Goal: Task Accomplishment & Management: Complete application form

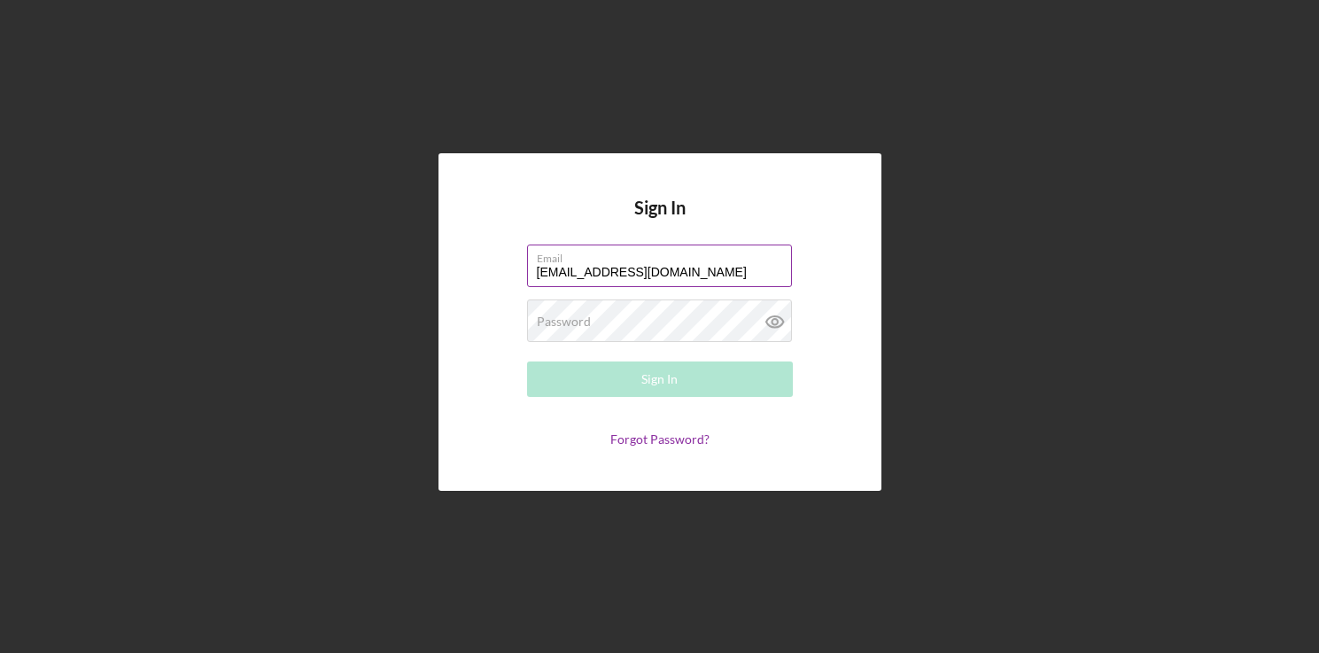
type input "[EMAIL_ADDRESS][DOMAIN_NAME]"
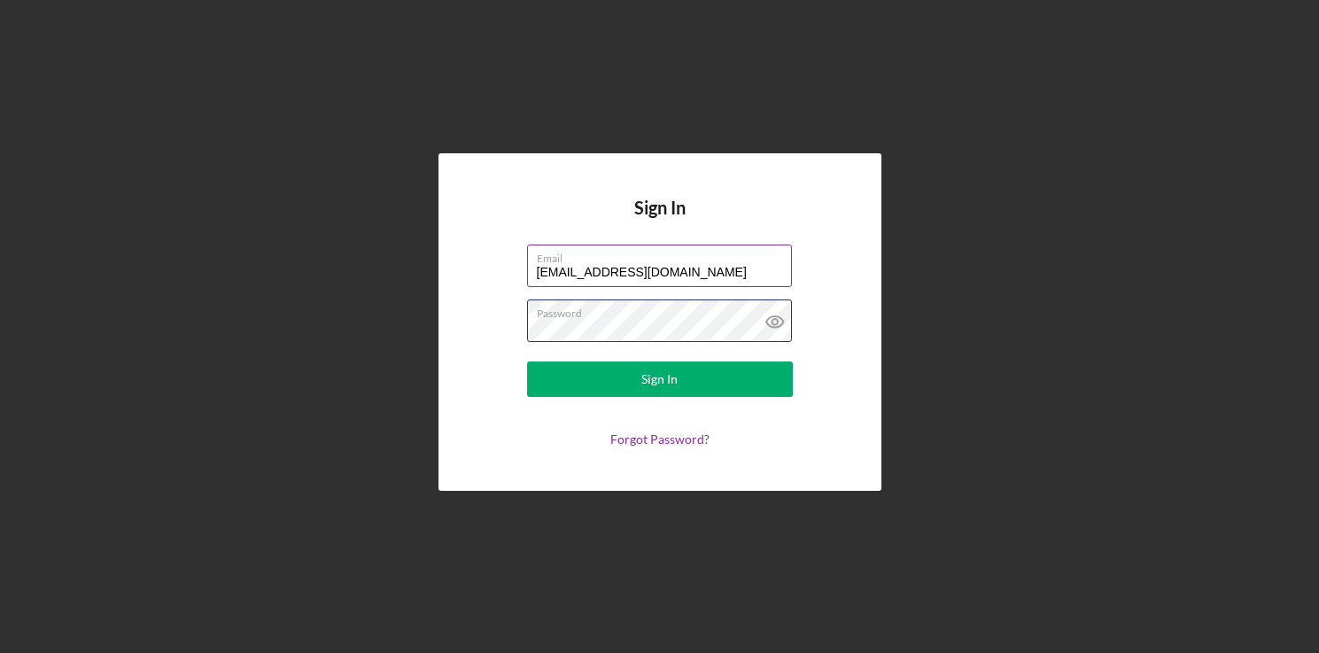
click at [527, 361] on button "Sign In" at bounding box center [660, 378] width 266 height 35
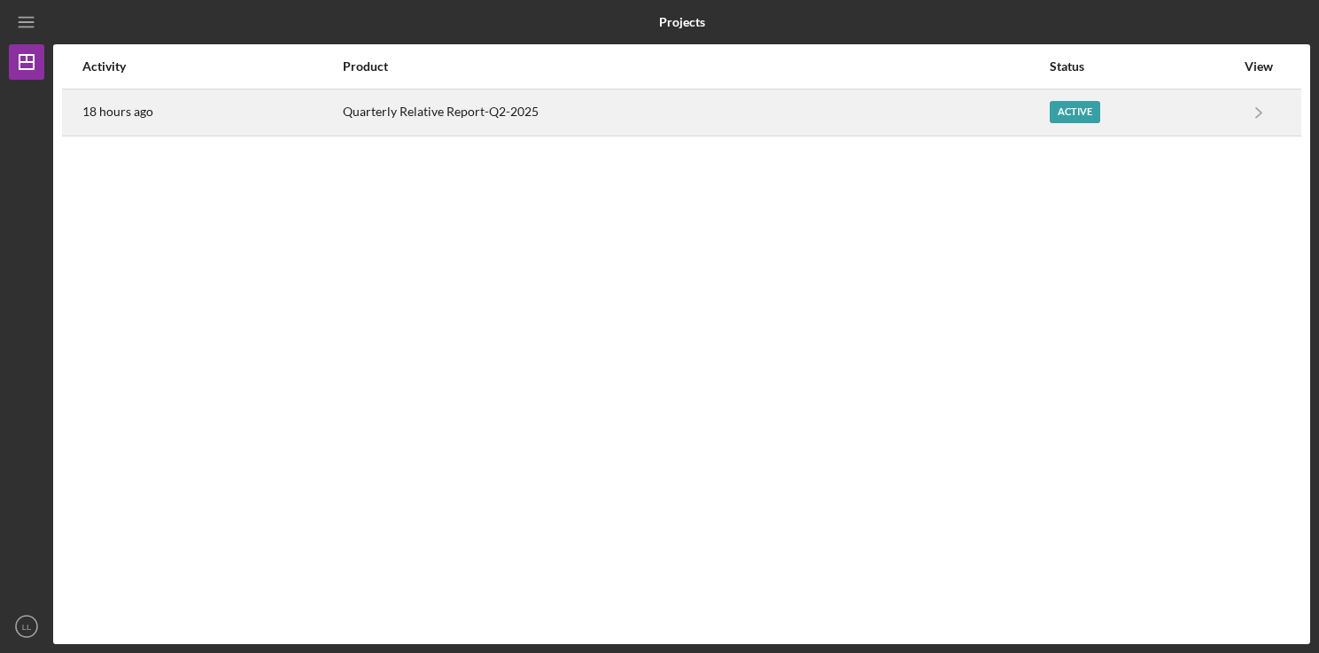
click at [474, 112] on div "Quarterly Relative Report-Q2-2025" at bounding box center [695, 112] width 705 height 44
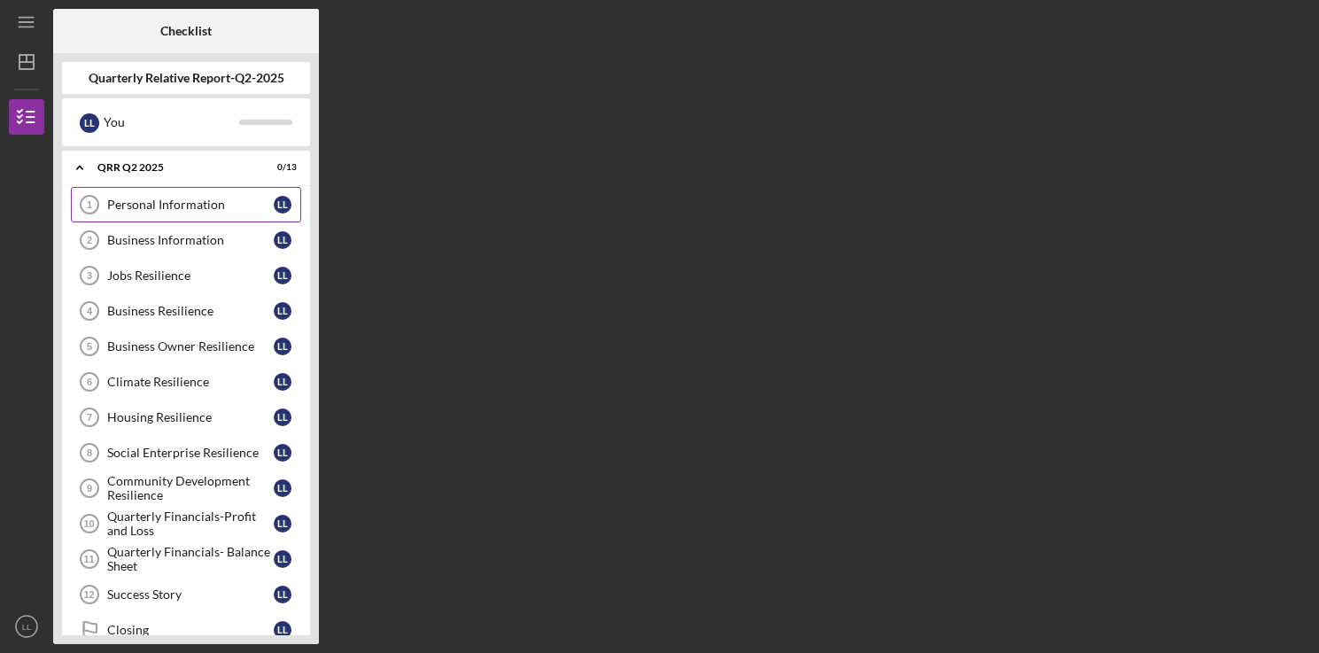
click at [155, 205] on div "Personal Information" at bounding box center [190, 204] width 166 height 14
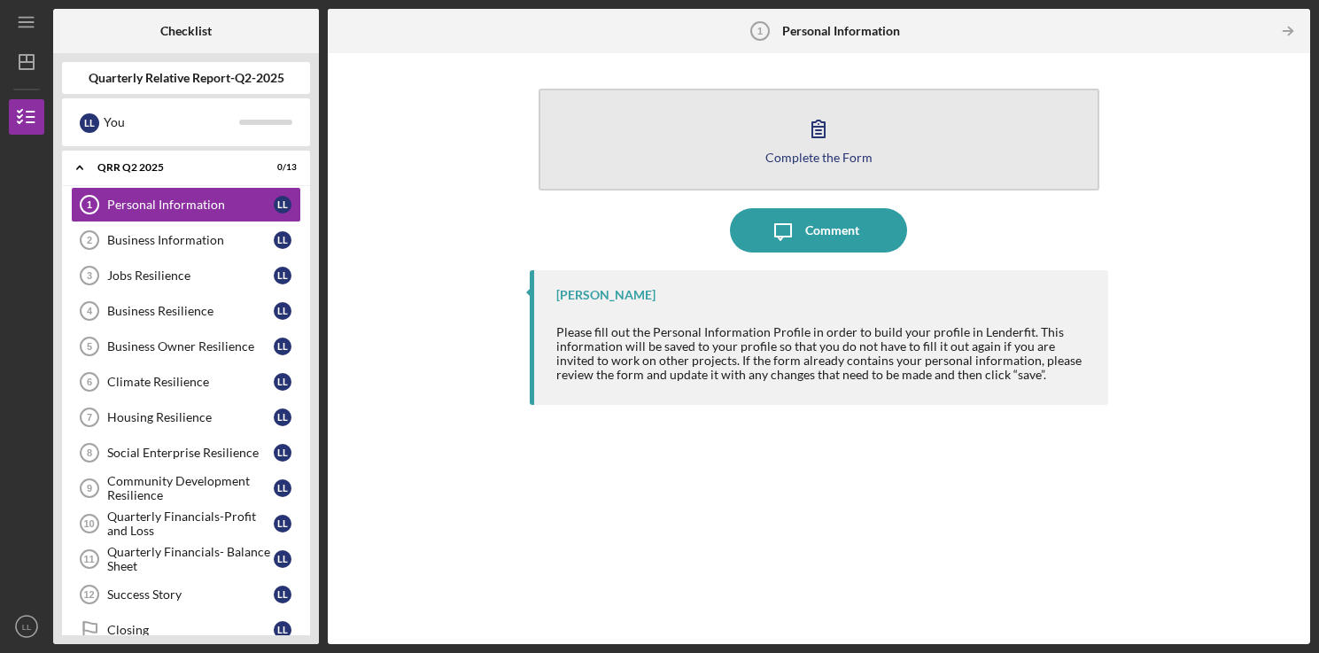
click at [796, 161] on div "Complete the Form" at bounding box center [818, 157] width 107 height 13
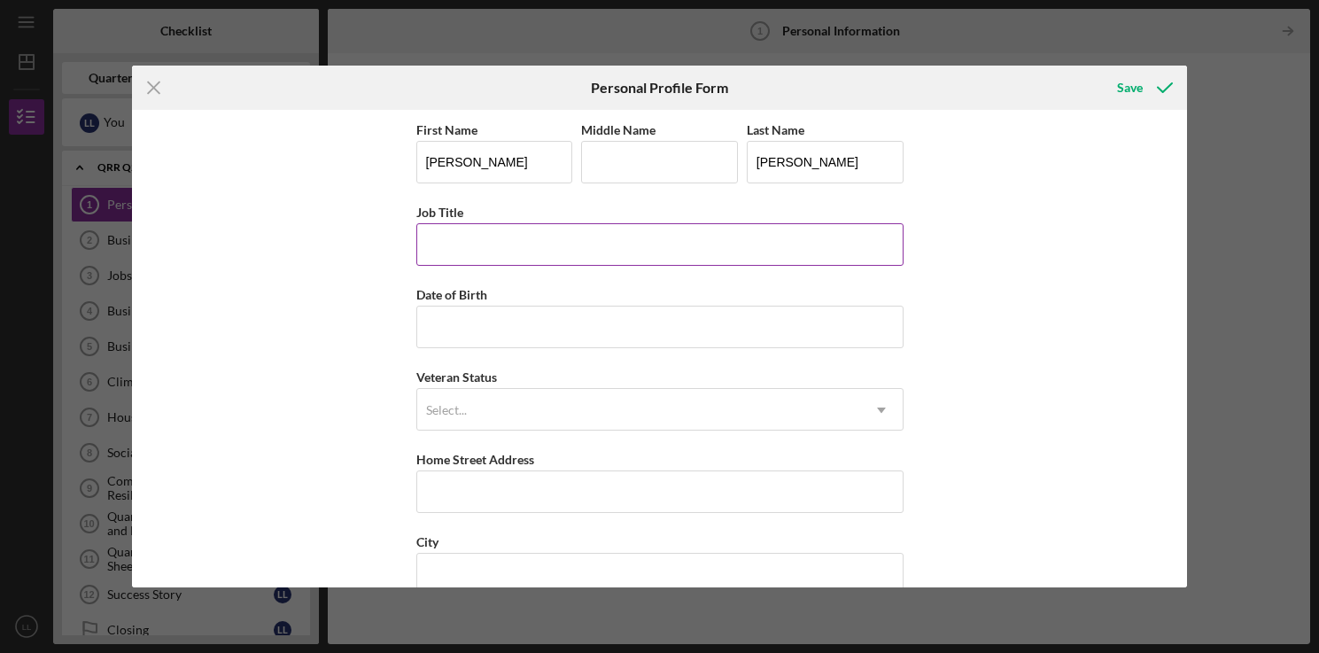
click at [488, 245] on input "Job Title" at bounding box center [659, 244] width 487 height 43
type input "Advancement Director"
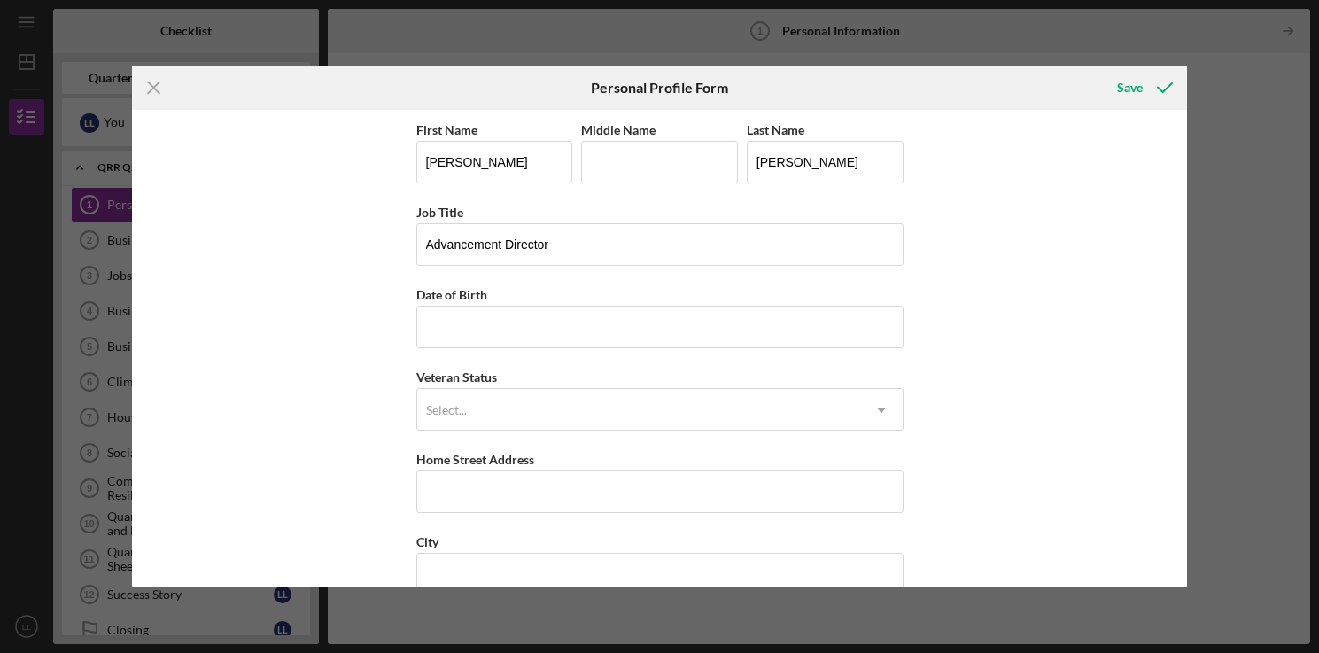
click at [1021, 314] on div "First Name [PERSON_NAME] Middle Name Last Name [PERSON_NAME] Job Title Advancem…" at bounding box center [659, 349] width 1055 height 478
click at [1128, 89] on div "Save" at bounding box center [1130, 87] width 26 height 35
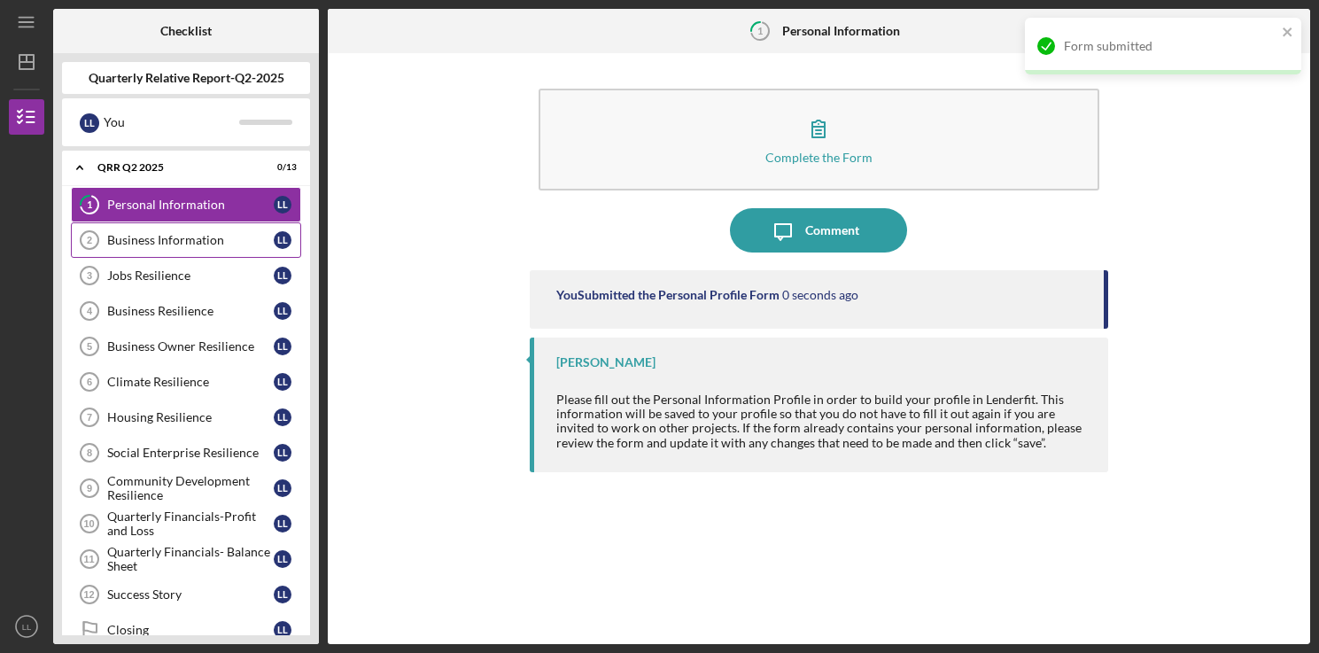
click at [143, 228] on link "Business Information 2 Business Information L L" at bounding box center [186, 239] width 230 height 35
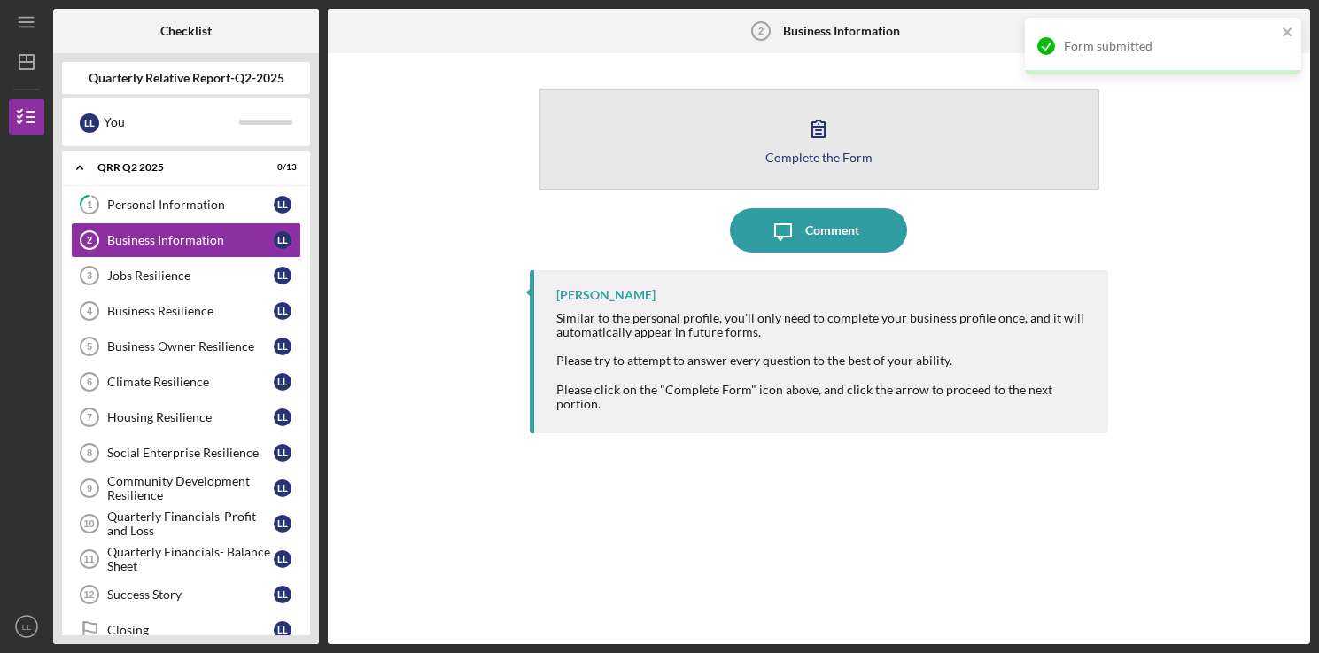
click at [837, 143] on icon "button" at bounding box center [818, 128] width 44 height 44
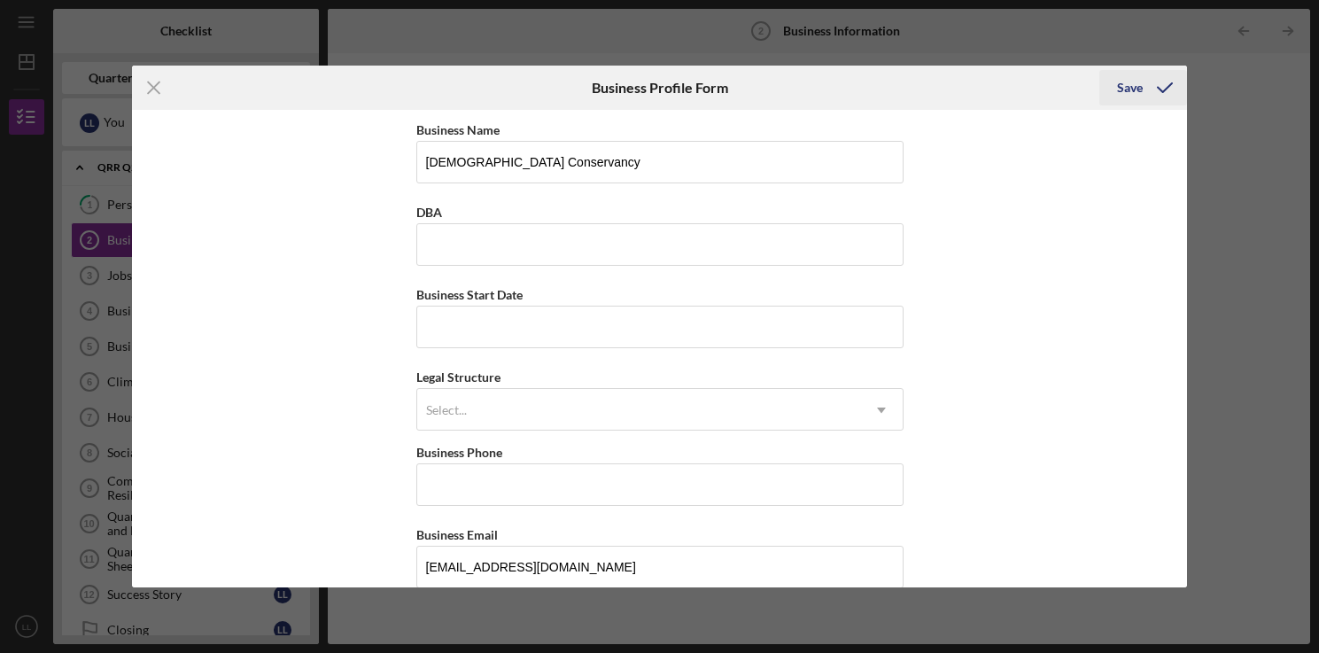
click at [1125, 92] on div "Save" at bounding box center [1130, 87] width 26 height 35
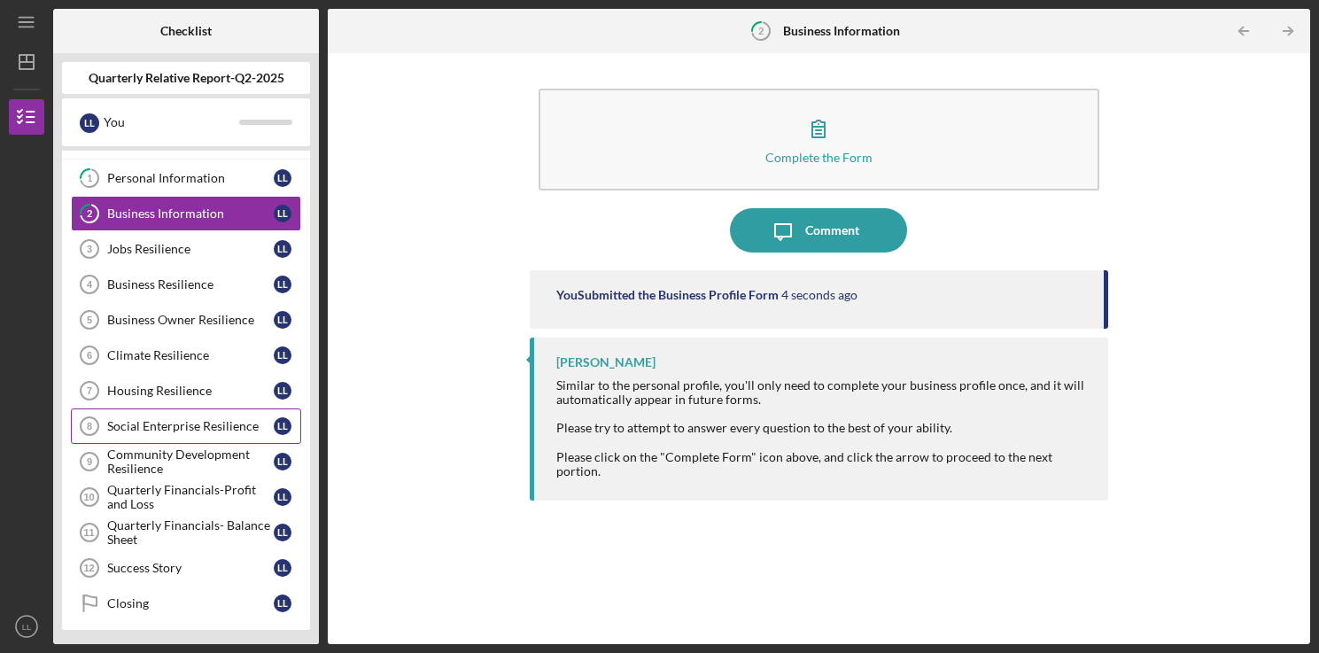
scroll to position [30, 0]
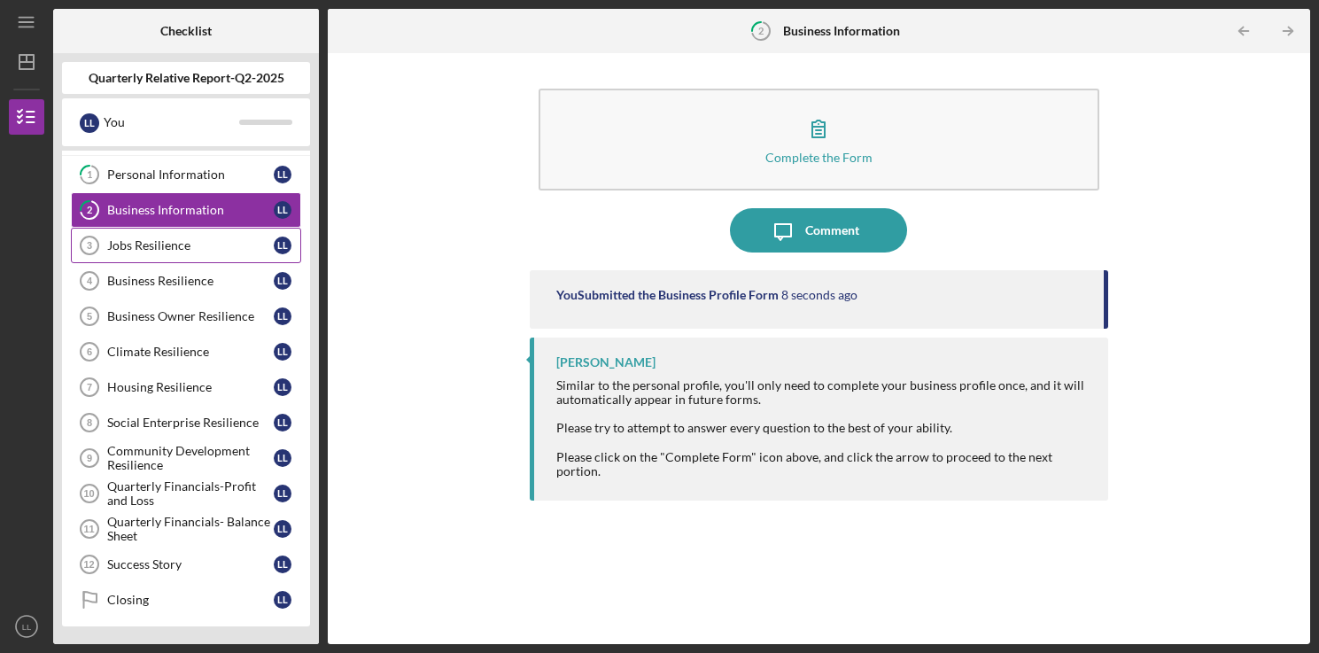
click at [150, 257] on link "Jobs Resilience 3 Jobs Resilience L L" at bounding box center [186, 245] width 230 height 35
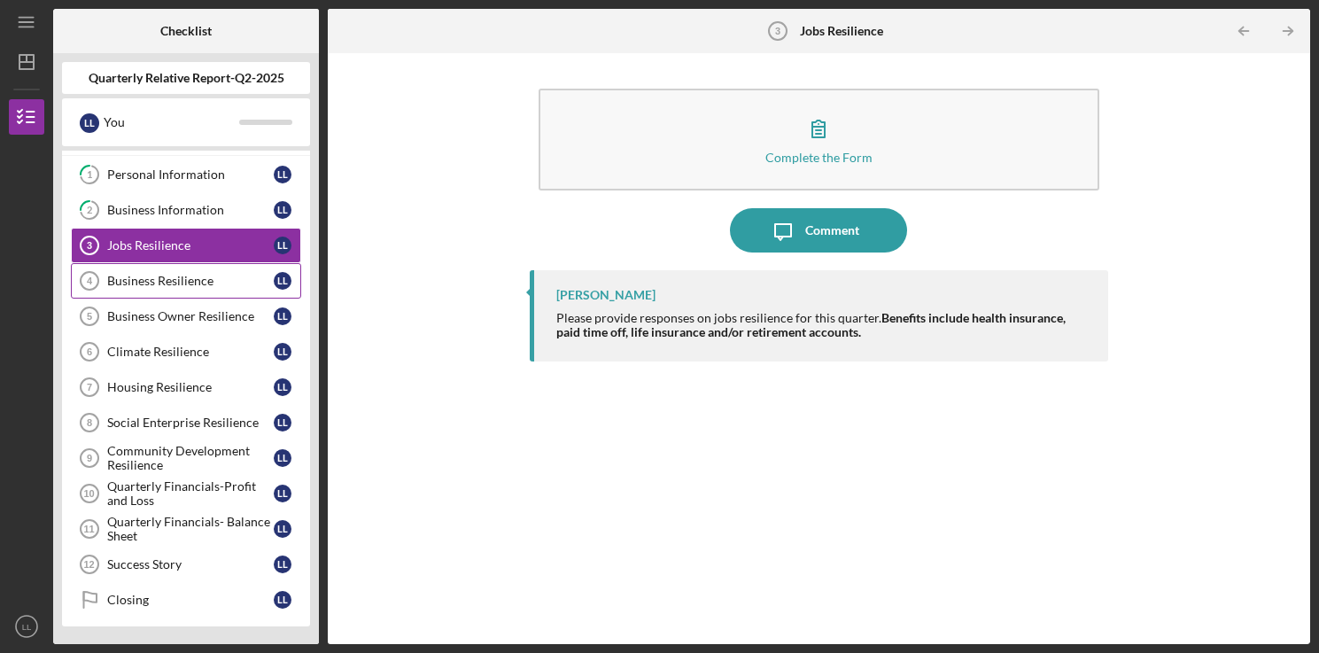
click at [151, 282] on div "Business Resilience" at bounding box center [190, 281] width 166 height 14
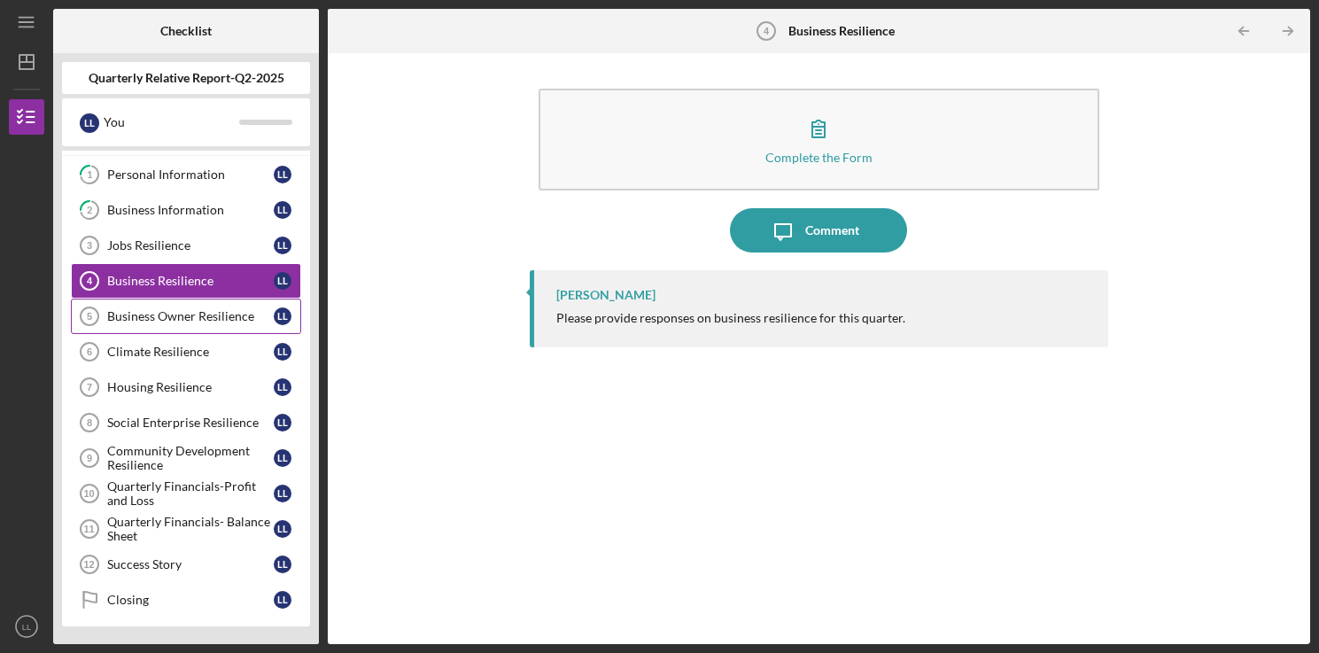
click at [156, 329] on link "Business Owner Resilience 5 Business Owner Resilience L L" at bounding box center [186, 315] width 230 height 35
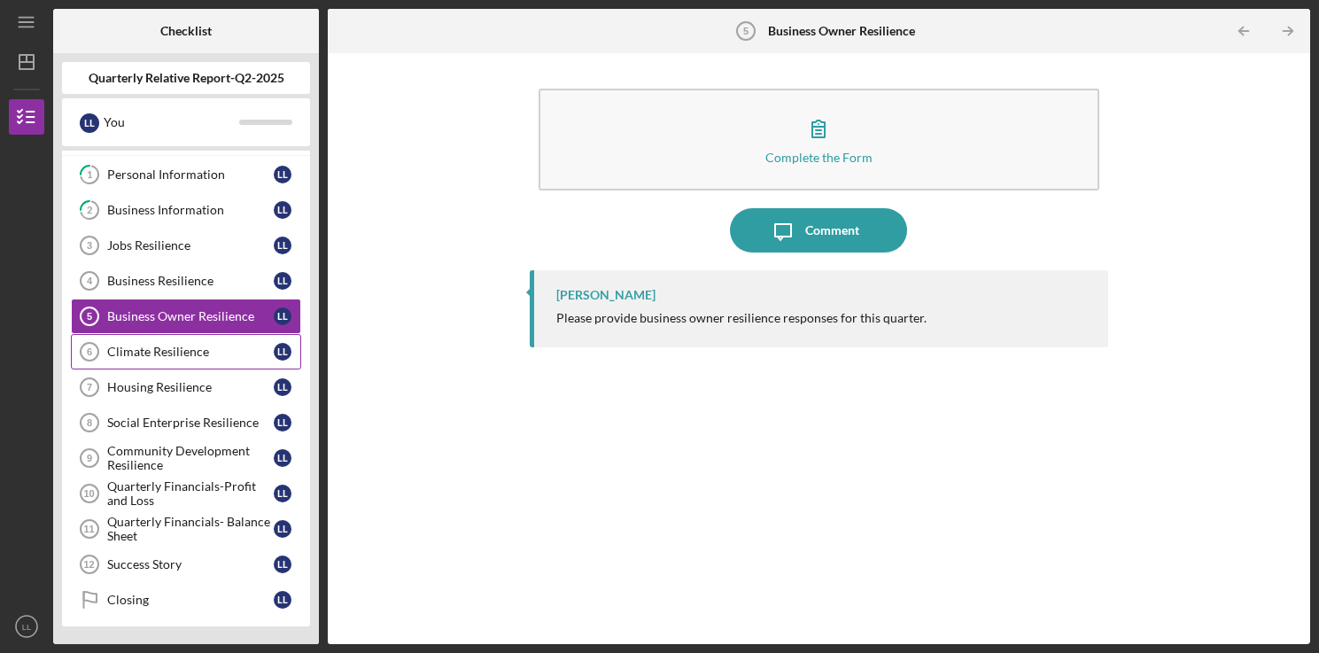
click at [145, 368] on link "Climate Resilience 6 Climate Resilience L L" at bounding box center [186, 351] width 230 height 35
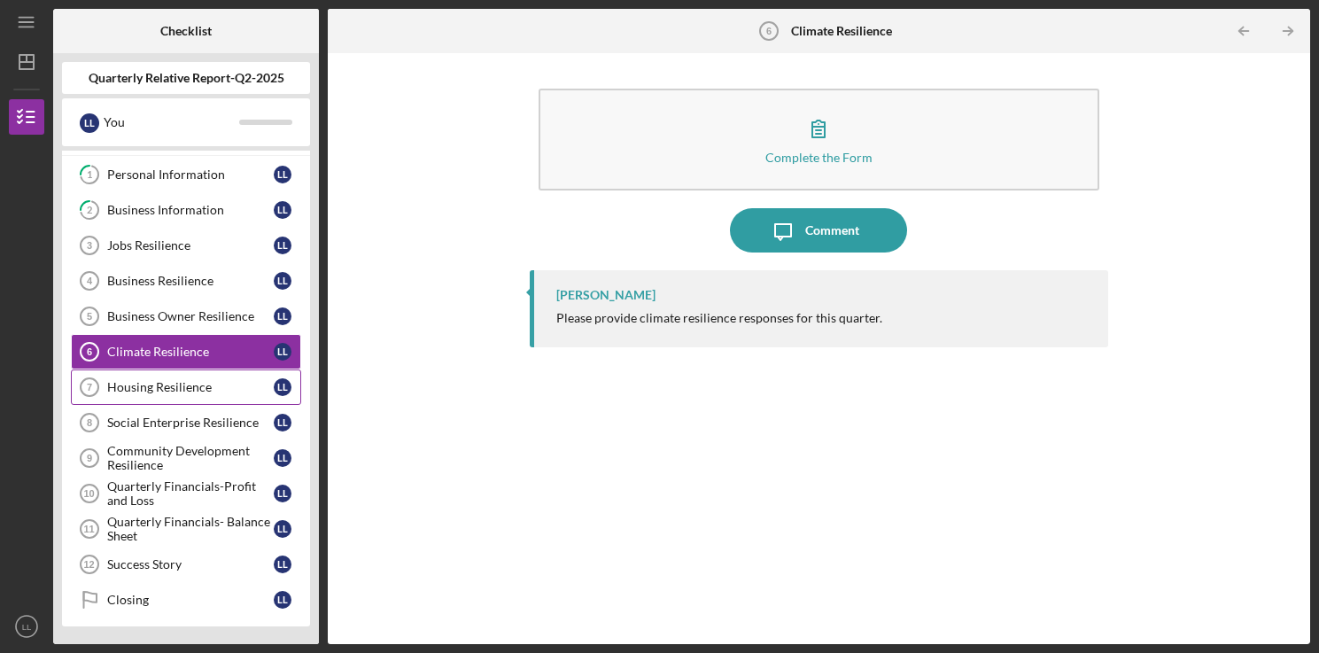
click at [144, 385] on div "Housing Resilience" at bounding box center [190, 387] width 166 height 14
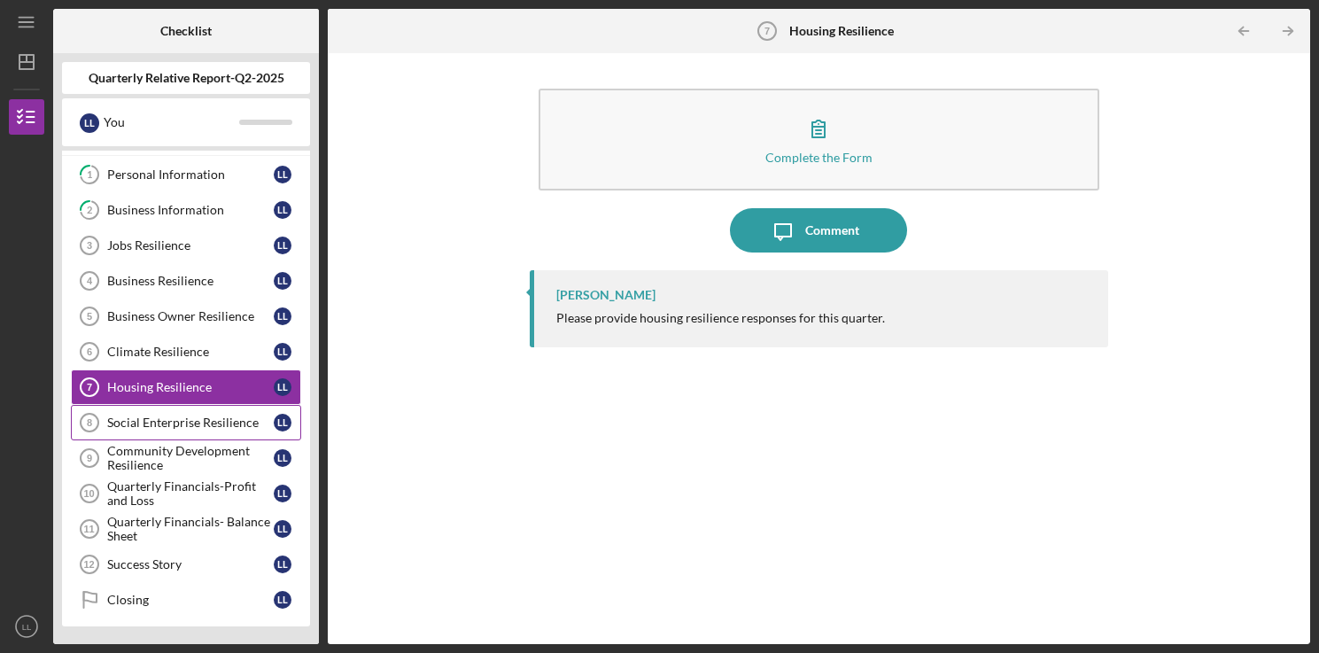
click at [141, 426] on div "Social Enterprise Resilience" at bounding box center [190, 422] width 166 height 14
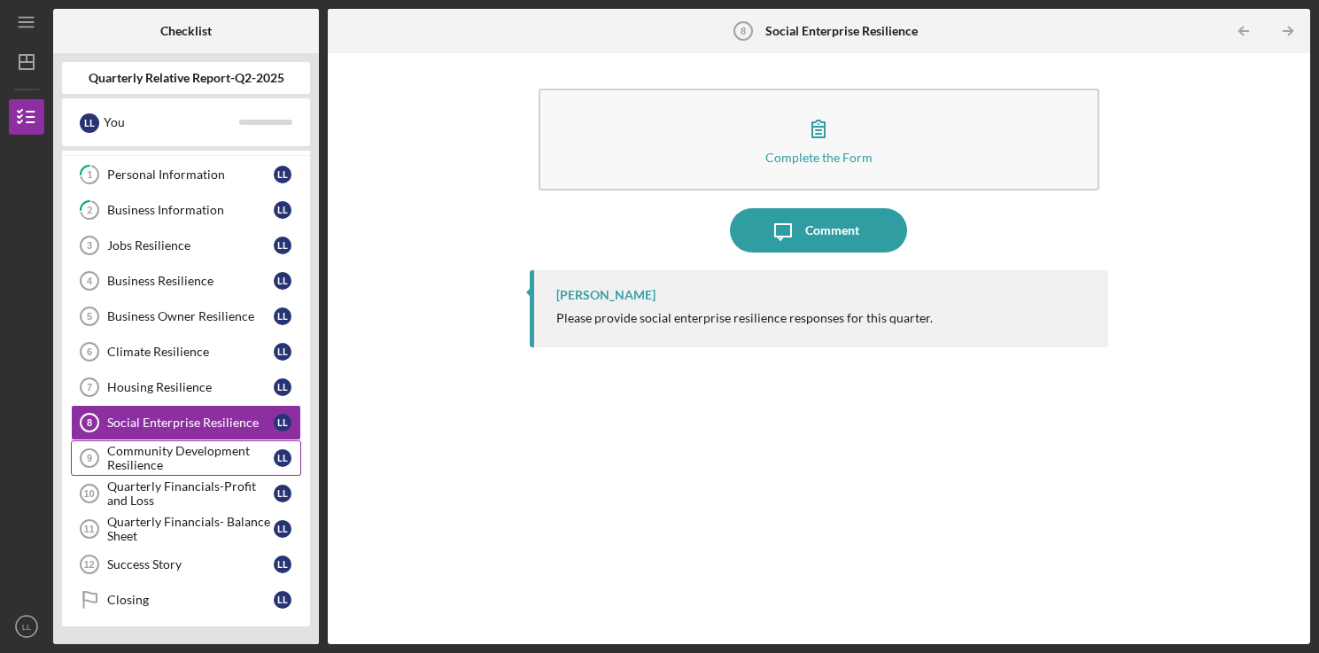
click at [151, 460] on div "Community Development Resilience" at bounding box center [190, 458] width 166 height 28
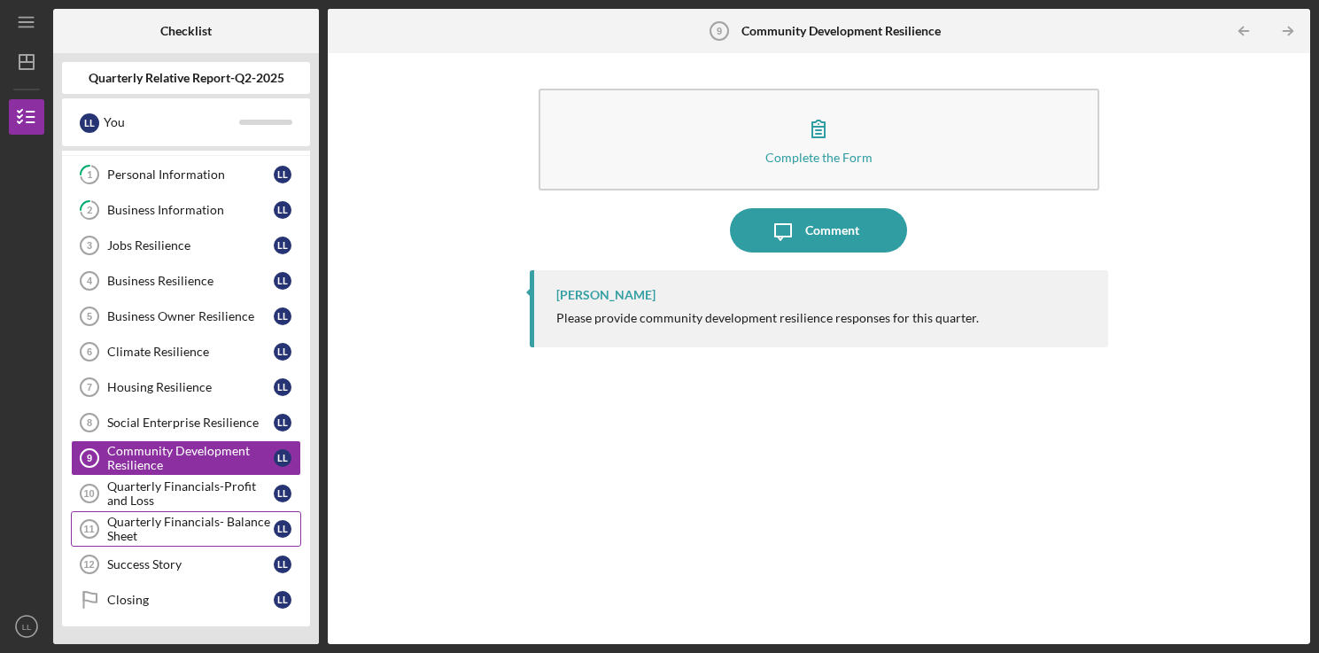
click at [151, 515] on div "Quarterly Financials- Balance Sheet" at bounding box center [190, 529] width 166 height 28
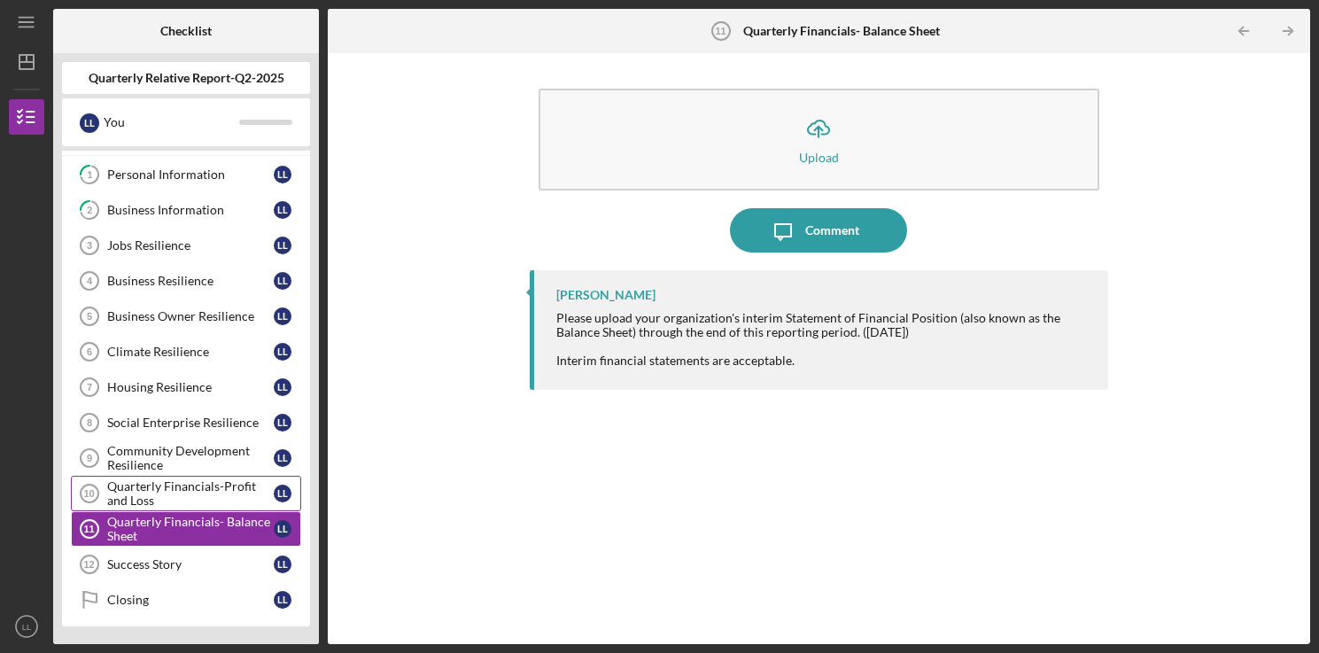
click at [151, 482] on div "Quarterly Financials-Profit and Loss" at bounding box center [190, 493] width 166 height 28
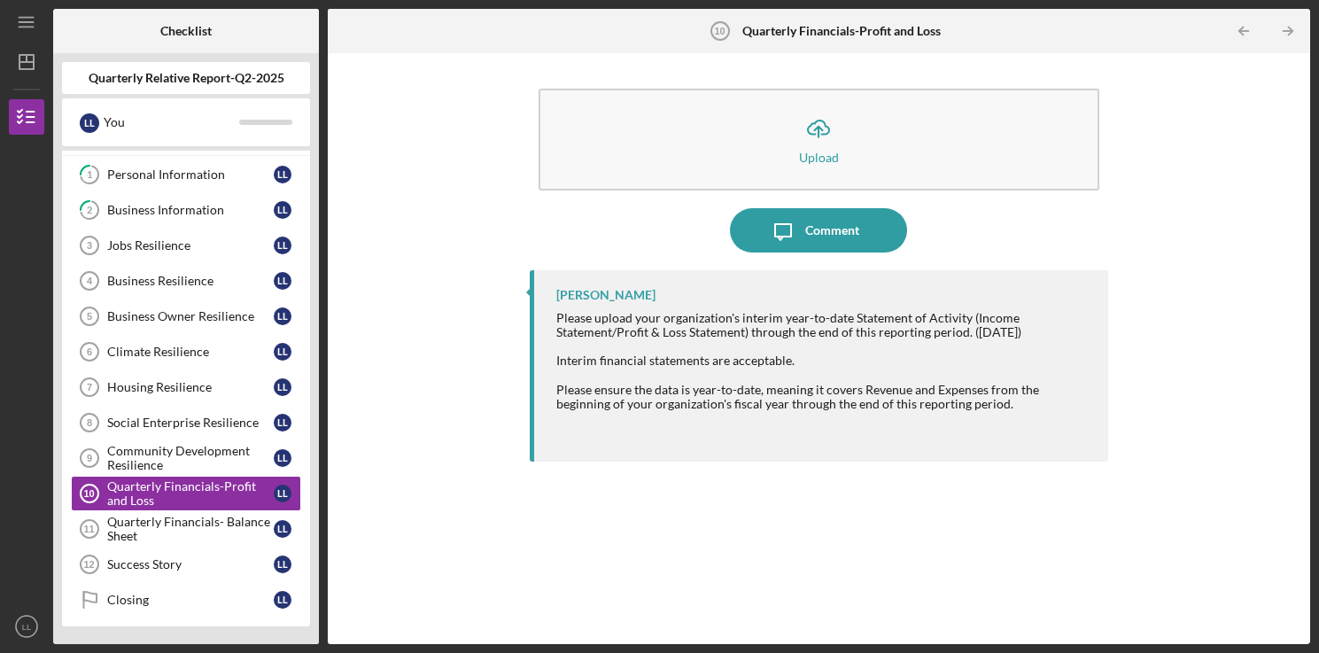
click at [829, 361] on div "Interim financial statements are acceptable." at bounding box center [823, 360] width 534 height 14
drag, startPoint x: 954, startPoint y: 406, endPoint x: 551, endPoint y: 321, distance: 412.0
click at [551, 321] on div "[PERSON_NAME] Please upload your organization's interim year-to-date Statement …" at bounding box center [819, 365] width 578 height 191
copy div "Please upload your organization's interim year-to-date Statement of Activity (I…"
click at [165, 526] on div "Quarterly Financials- Balance Sheet" at bounding box center [190, 529] width 166 height 28
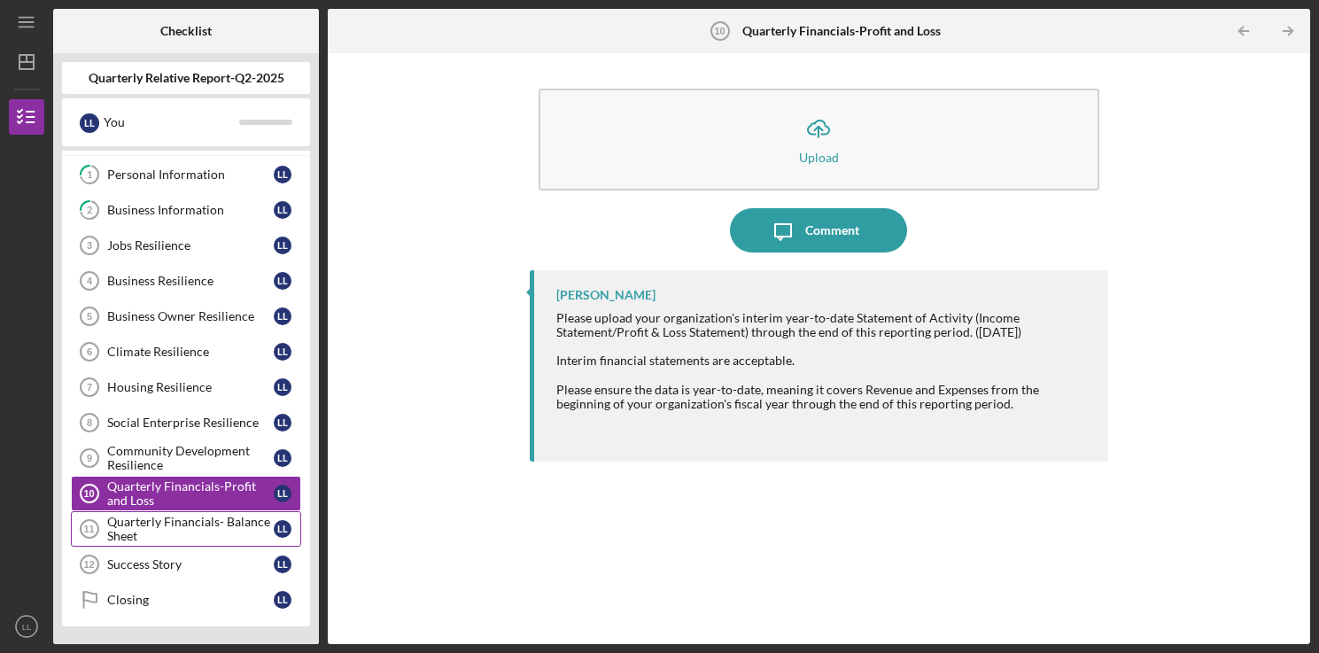
click at [165, 526] on div "Quarterly Financials- Balance Sheet" at bounding box center [190, 529] width 166 height 28
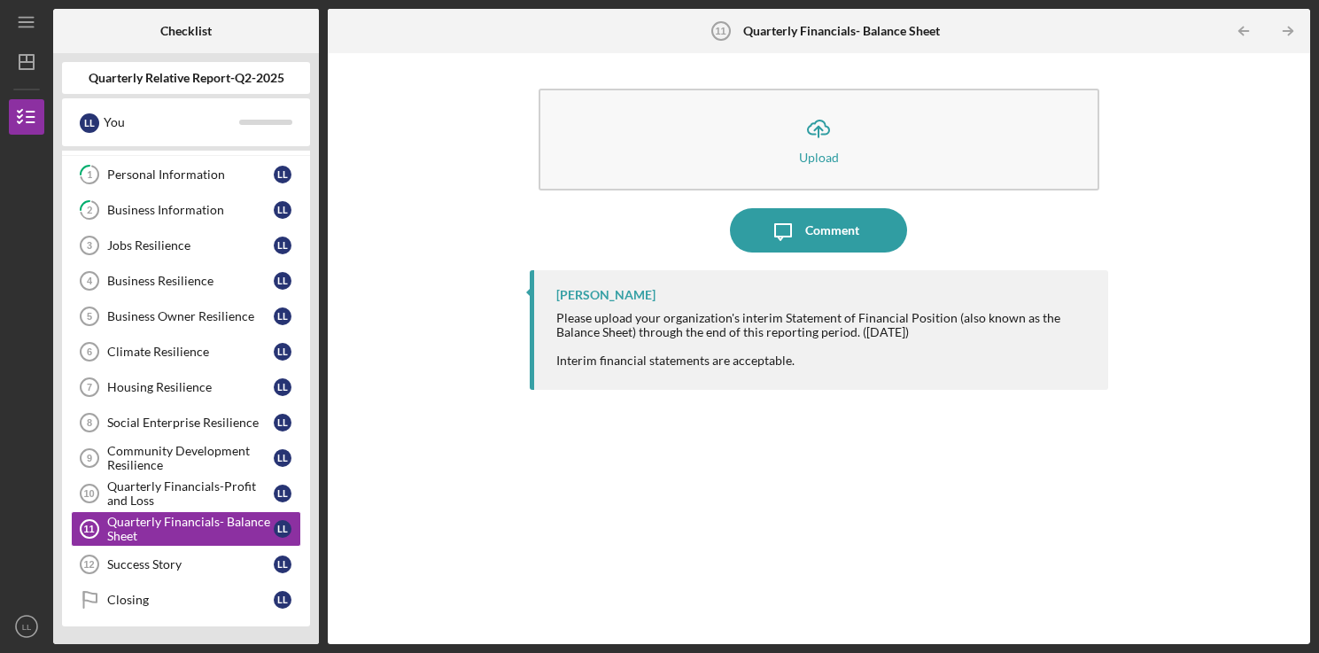
drag, startPoint x: 801, startPoint y: 368, endPoint x: 546, endPoint y: 320, distance: 260.5
click at [546, 320] on div "[PERSON_NAME] Please upload your organization's interim Statement of Financial …" at bounding box center [819, 330] width 578 height 120
copy div "Please upload your organization's interim Statement of Financial Position (also…"
